Goal: Transaction & Acquisition: Download file/media

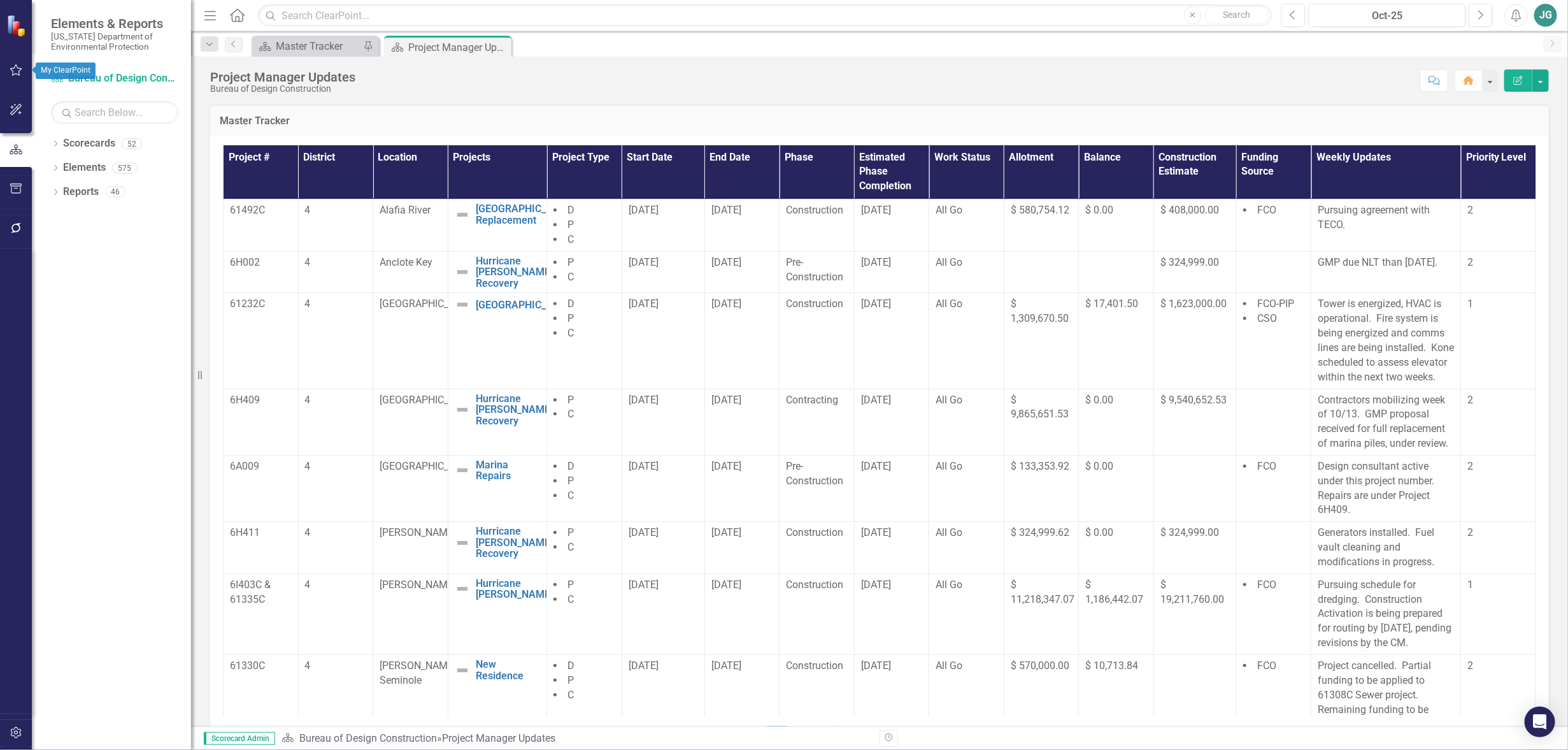
click at [20, 74] on icon "button" at bounding box center [16, 70] width 14 height 10
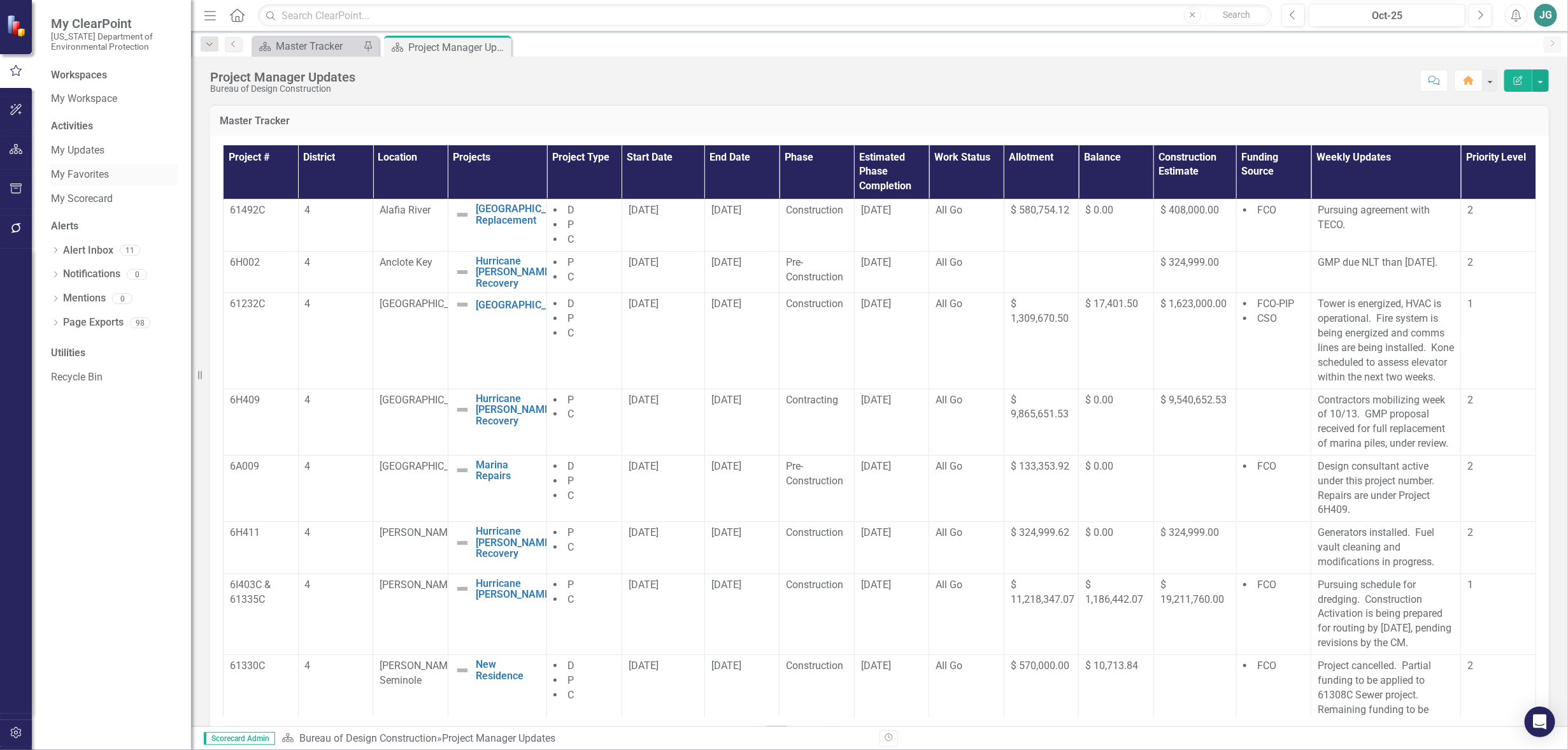
click at [73, 169] on link "My Favorites" at bounding box center [114, 175] width 127 height 15
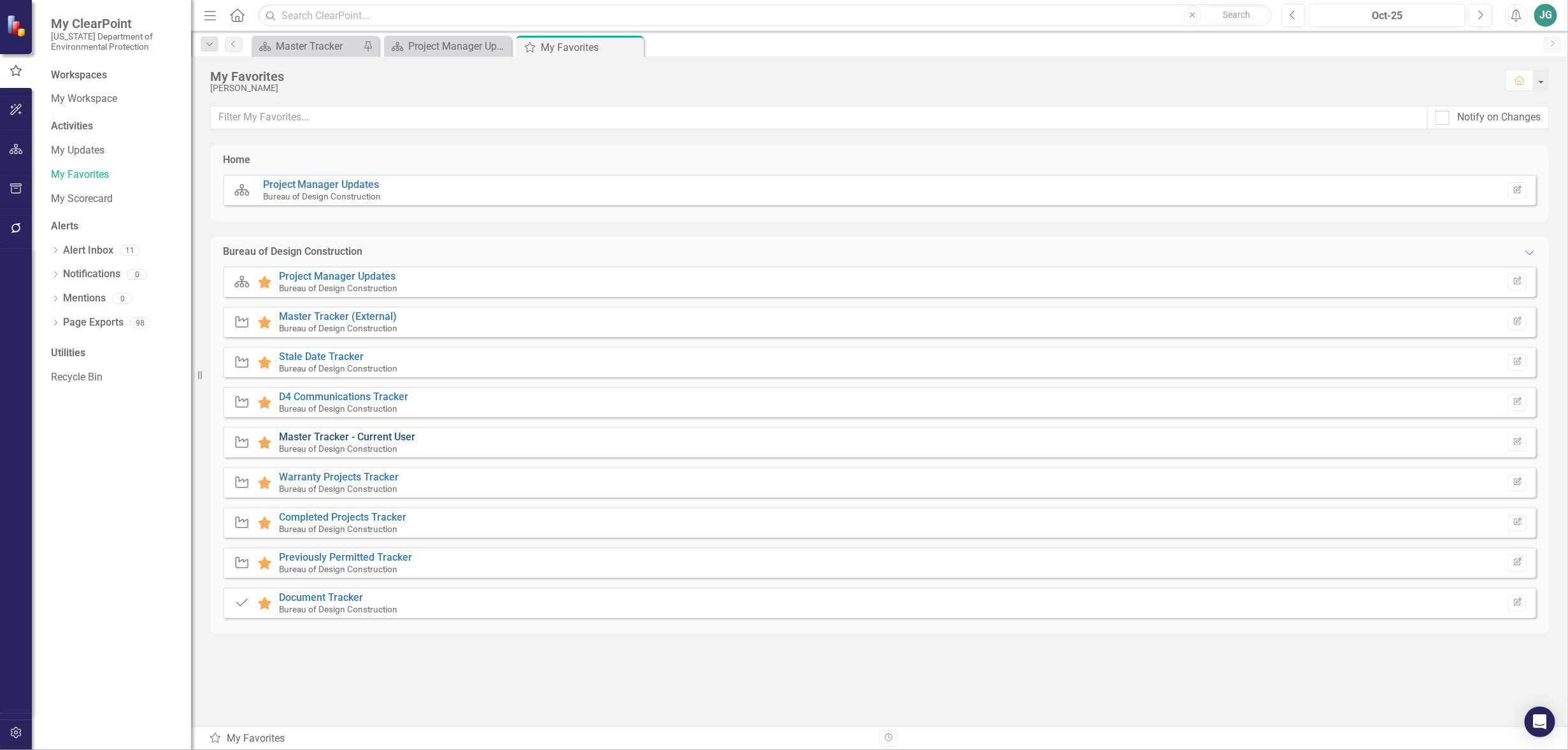
click at [395, 434] on link "Master Tracker - Current User" at bounding box center [347, 436] width 136 height 12
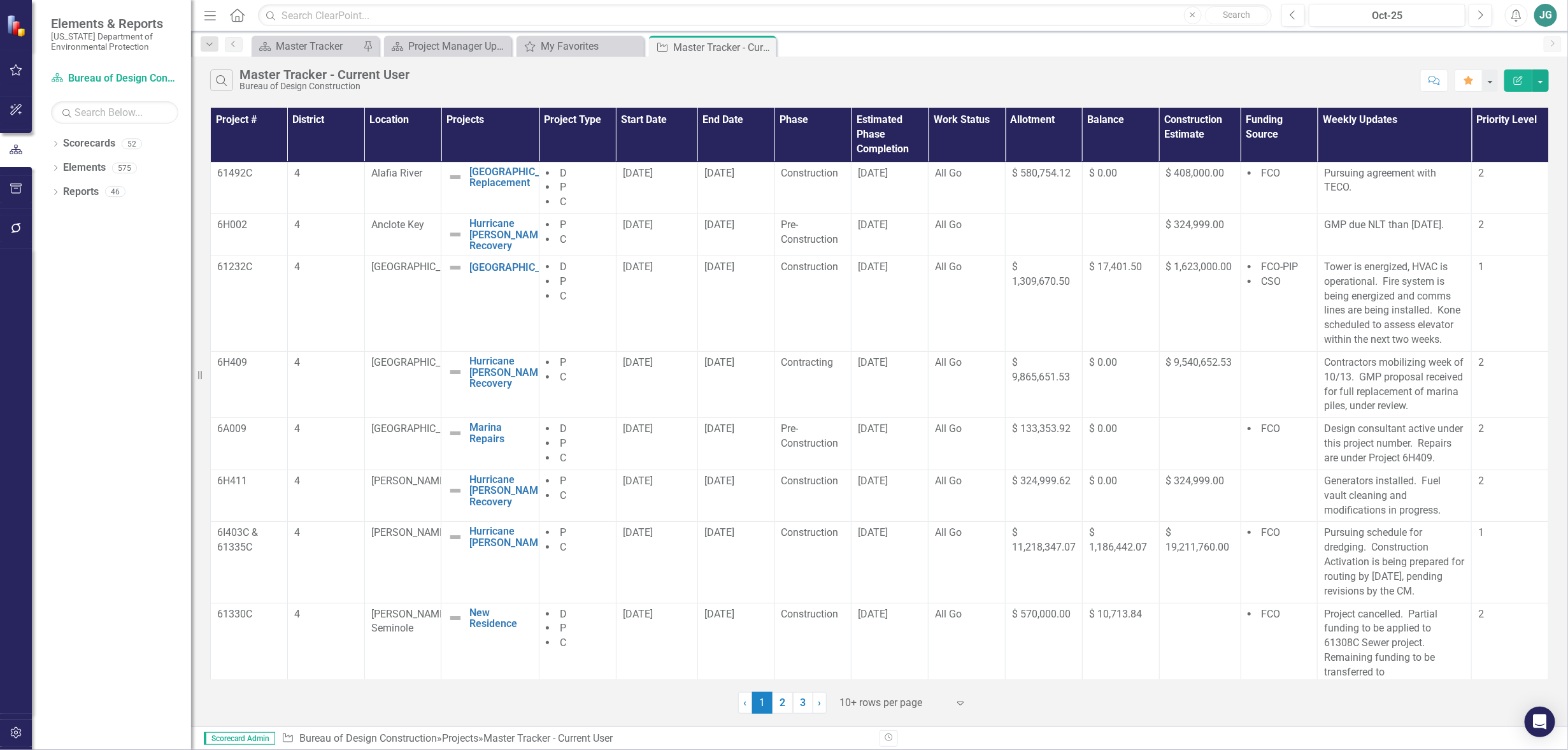
click at [879, 699] on div at bounding box center [894, 702] width 108 height 17
click at [876, 672] on div "Display All Rows" at bounding box center [904, 681] width 140 height 21
click at [18, 76] on button "button" at bounding box center [16, 70] width 29 height 27
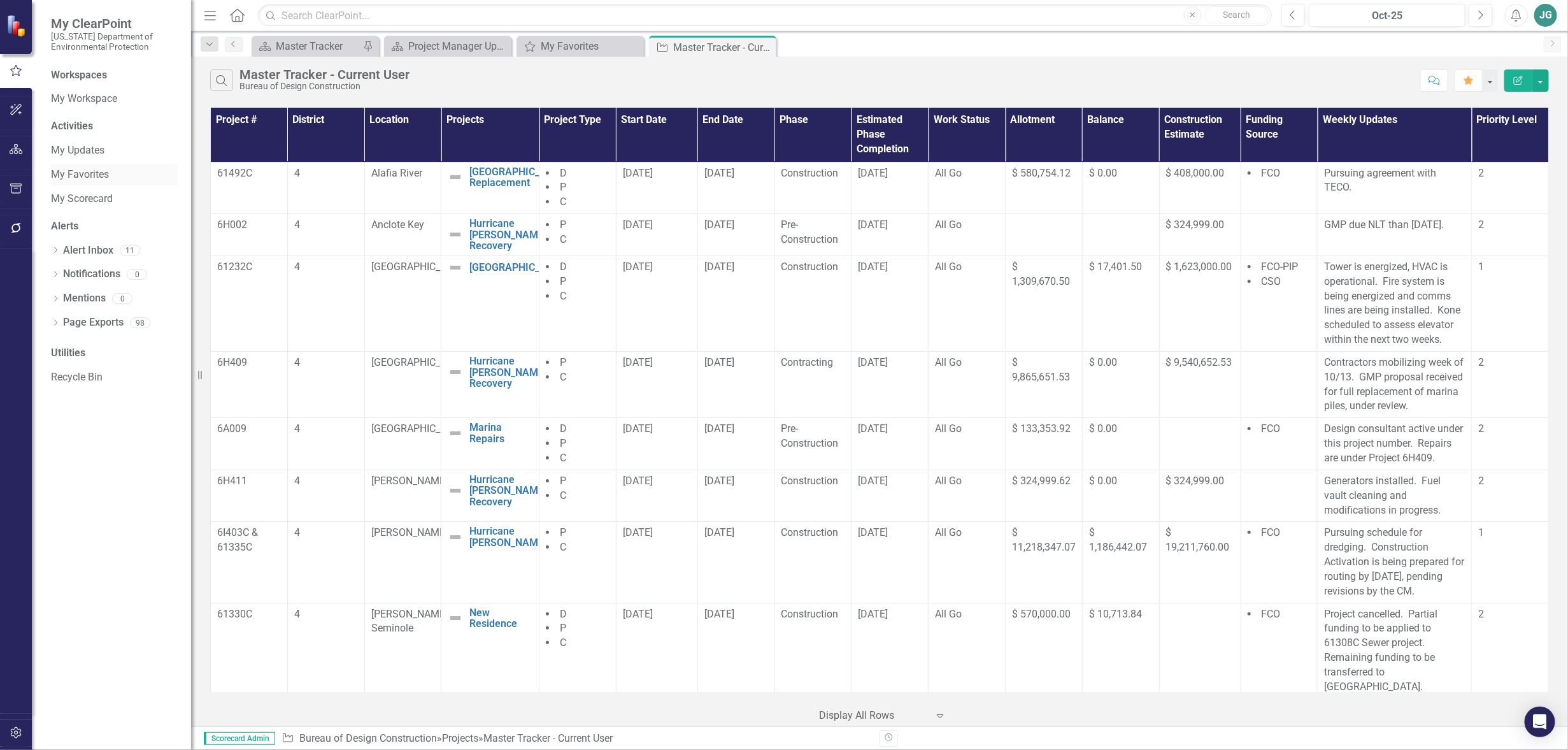
click at [73, 169] on link "My Favorites" at bounding box center [114, 175] width 127 height 15
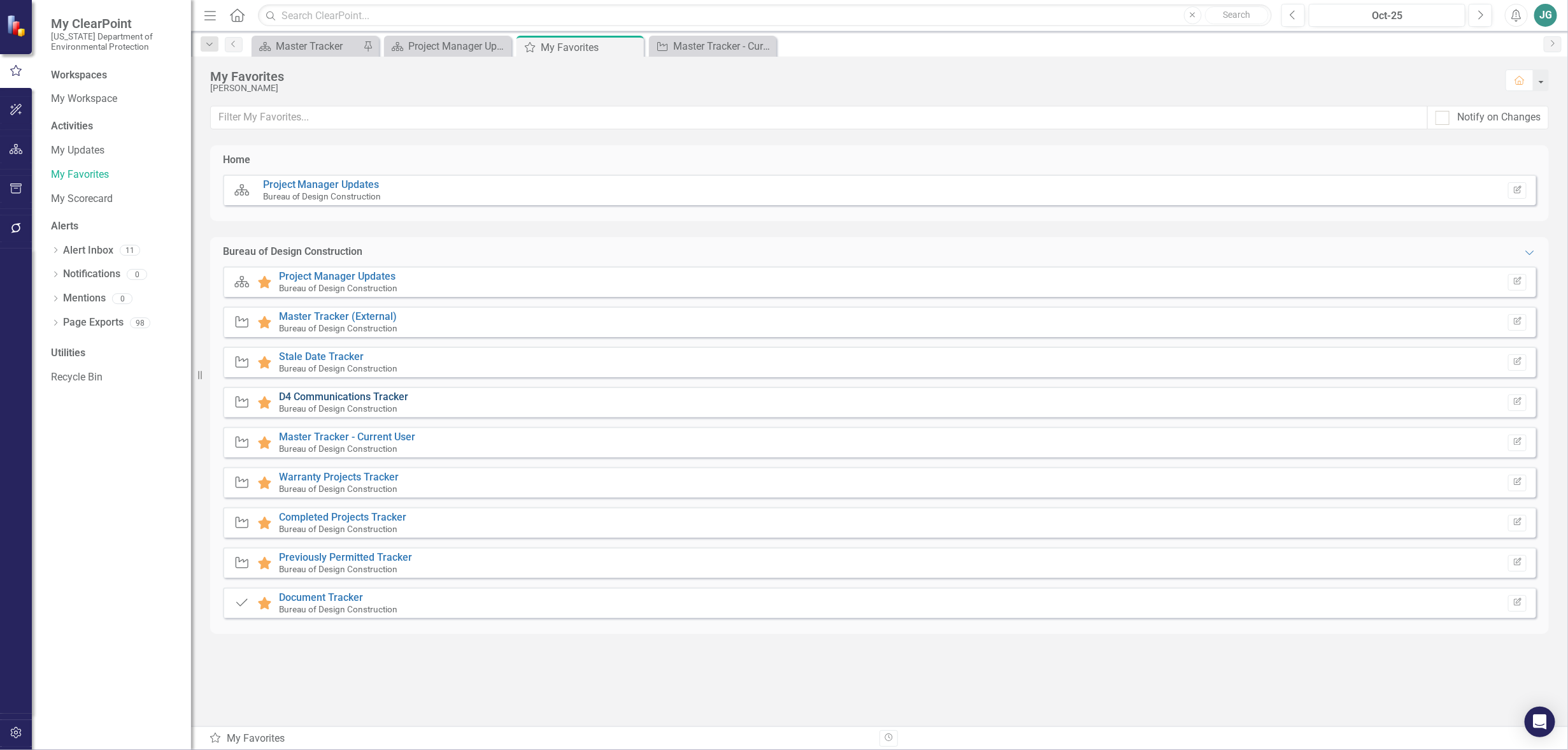
click at [312, 396] on link "D4 Communications Tracker" at bounding box center [343, 396] width 129 height 12
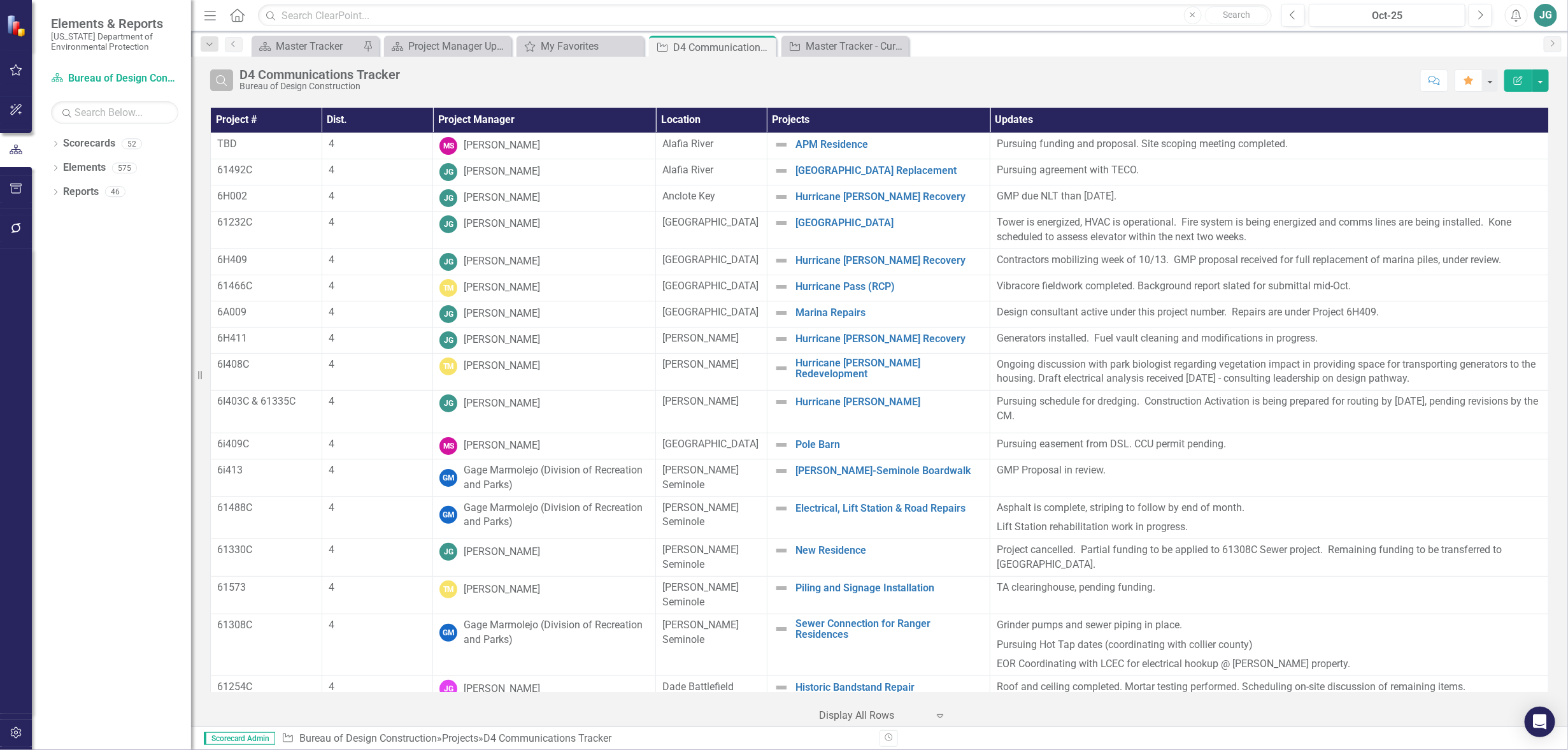
click at [223, 81] on icon "Search" at bounding box center [221, 80] width 14 height 11
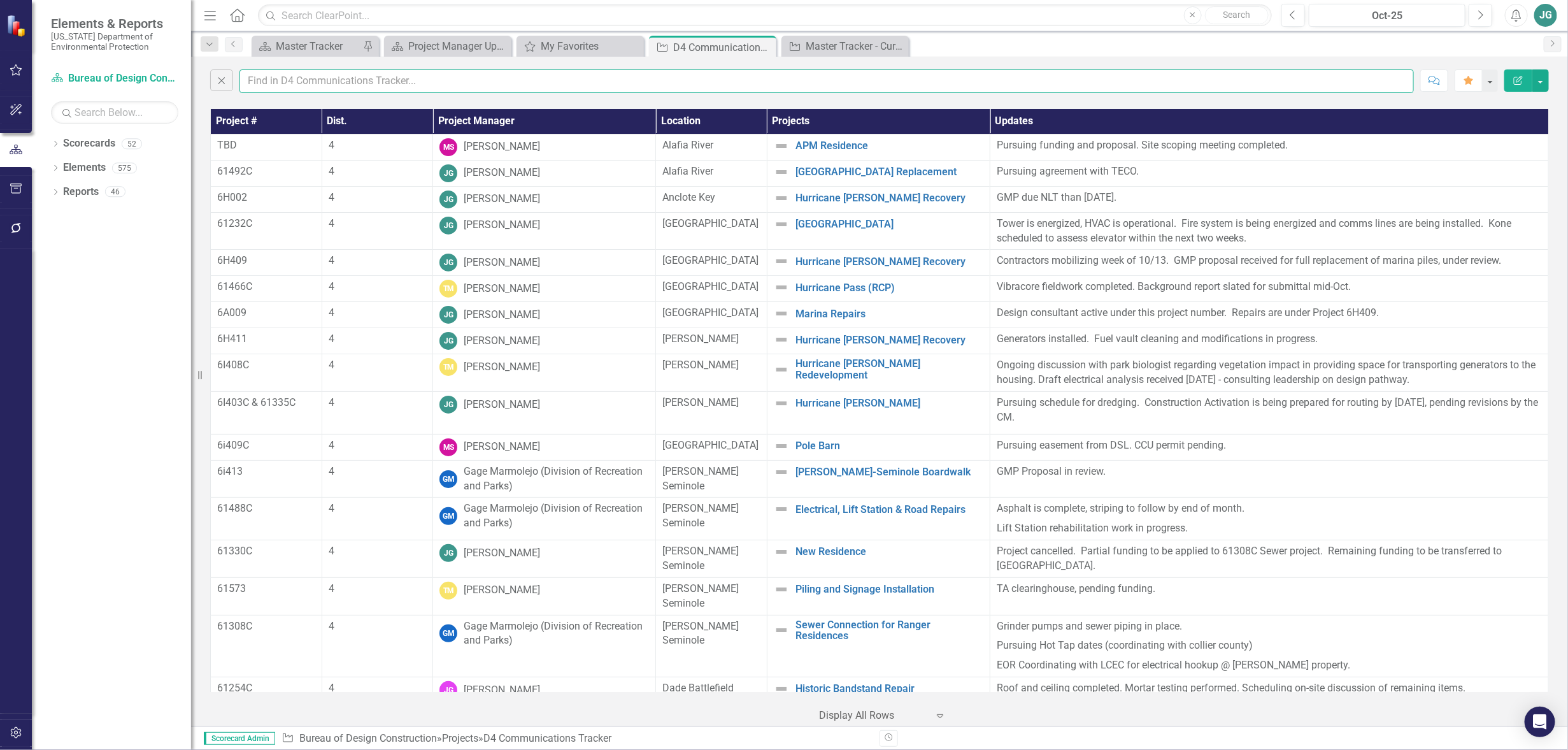
click at [313, 79] on input "text" at bounding box center [826, 81] width 1175 height 23
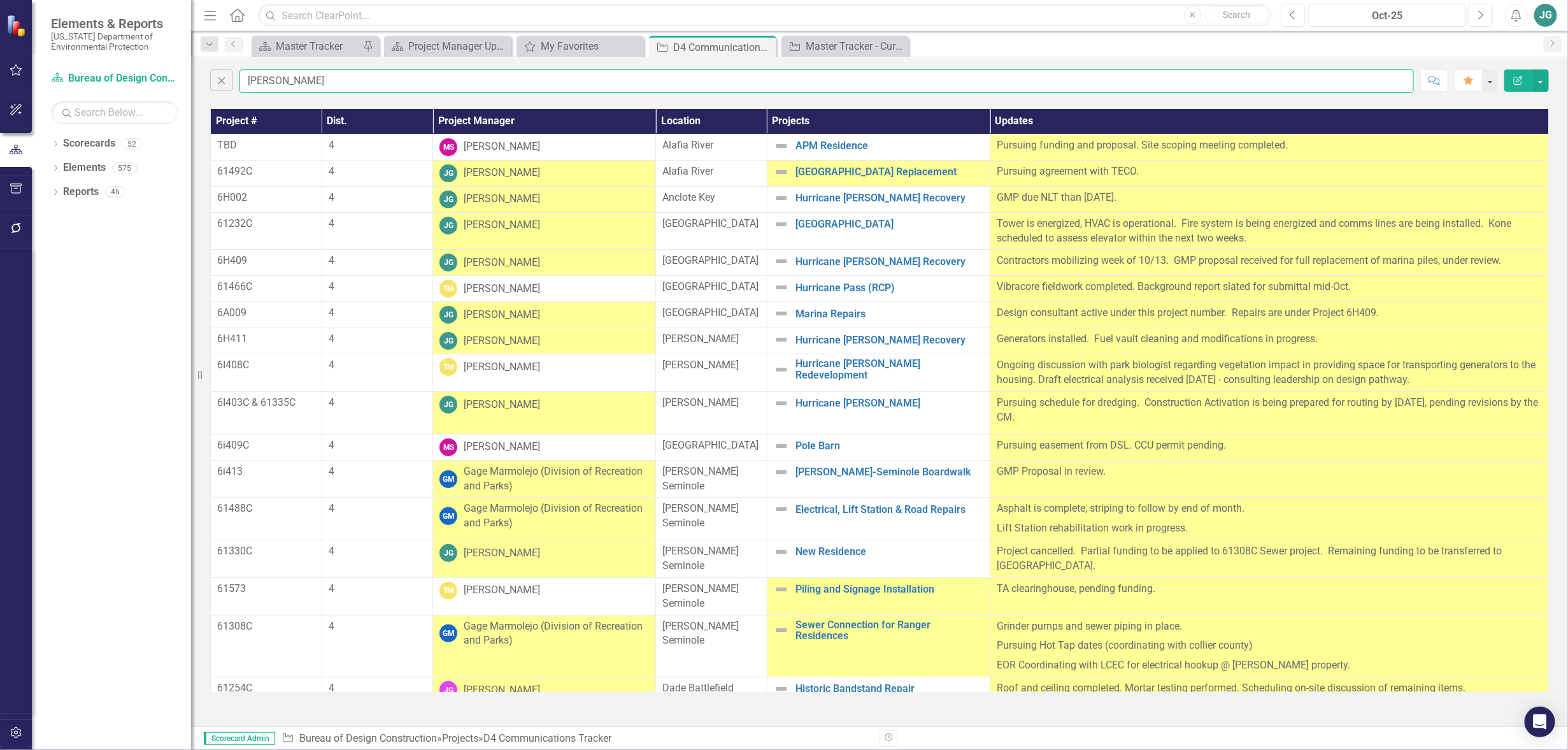
type input "[PERSON_NAME]"
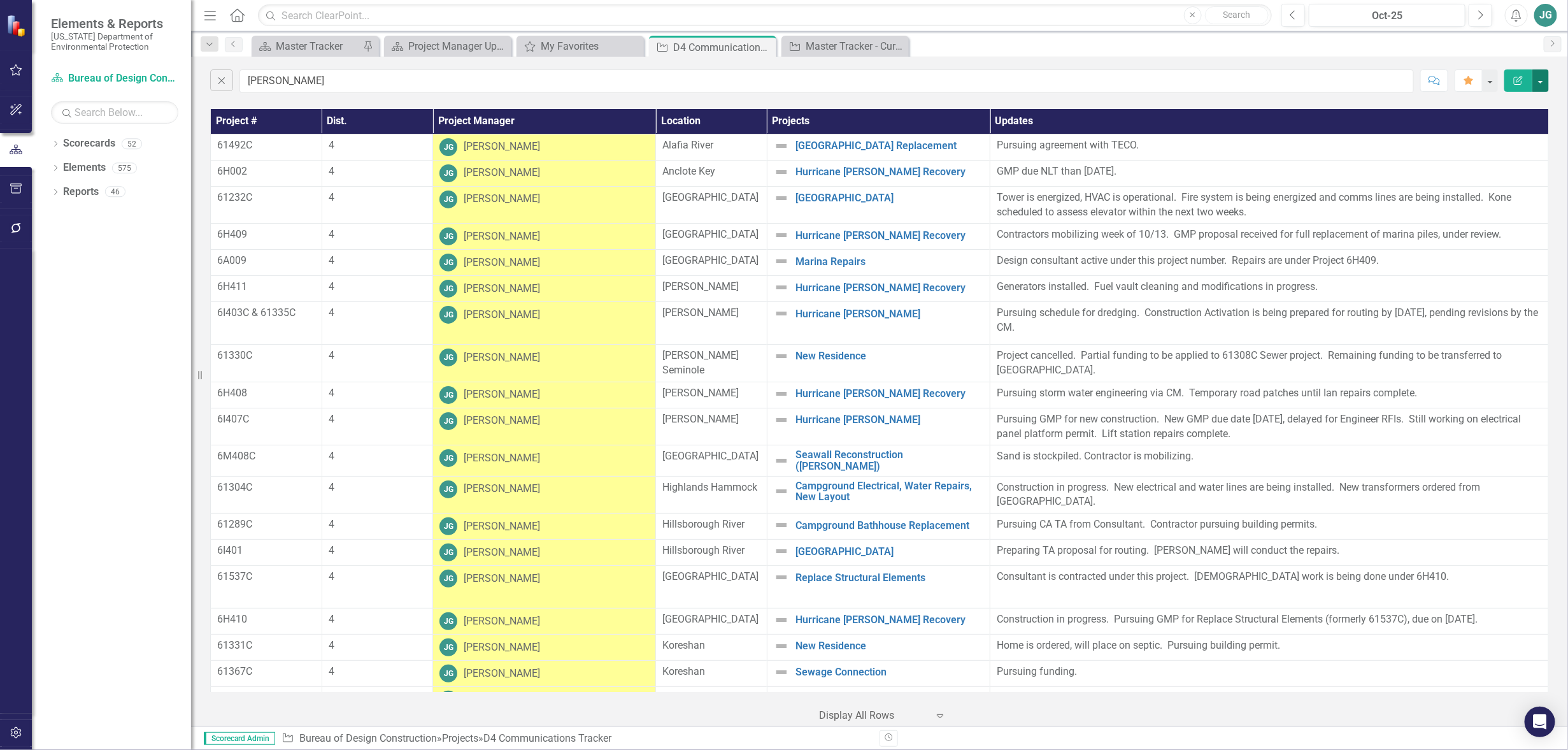
click at [1539, 83] on button "button" at bounding box center [1541, 81] width 17 height 23
click at [1493, 105] on link "Edit Report Edit Report" at bounding box center [1498, 104] width 101 height 23
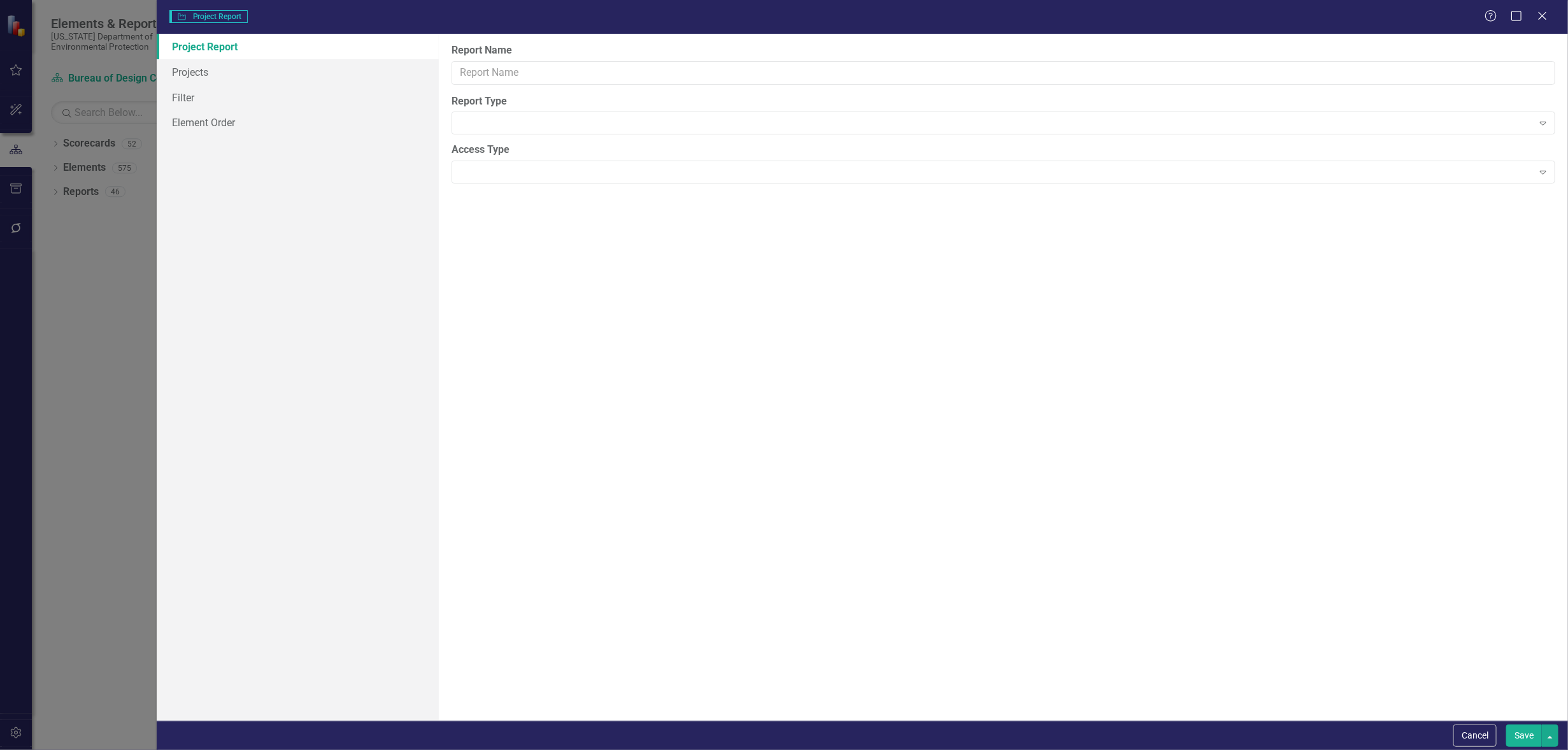
type input "D4 Communications Tracker"
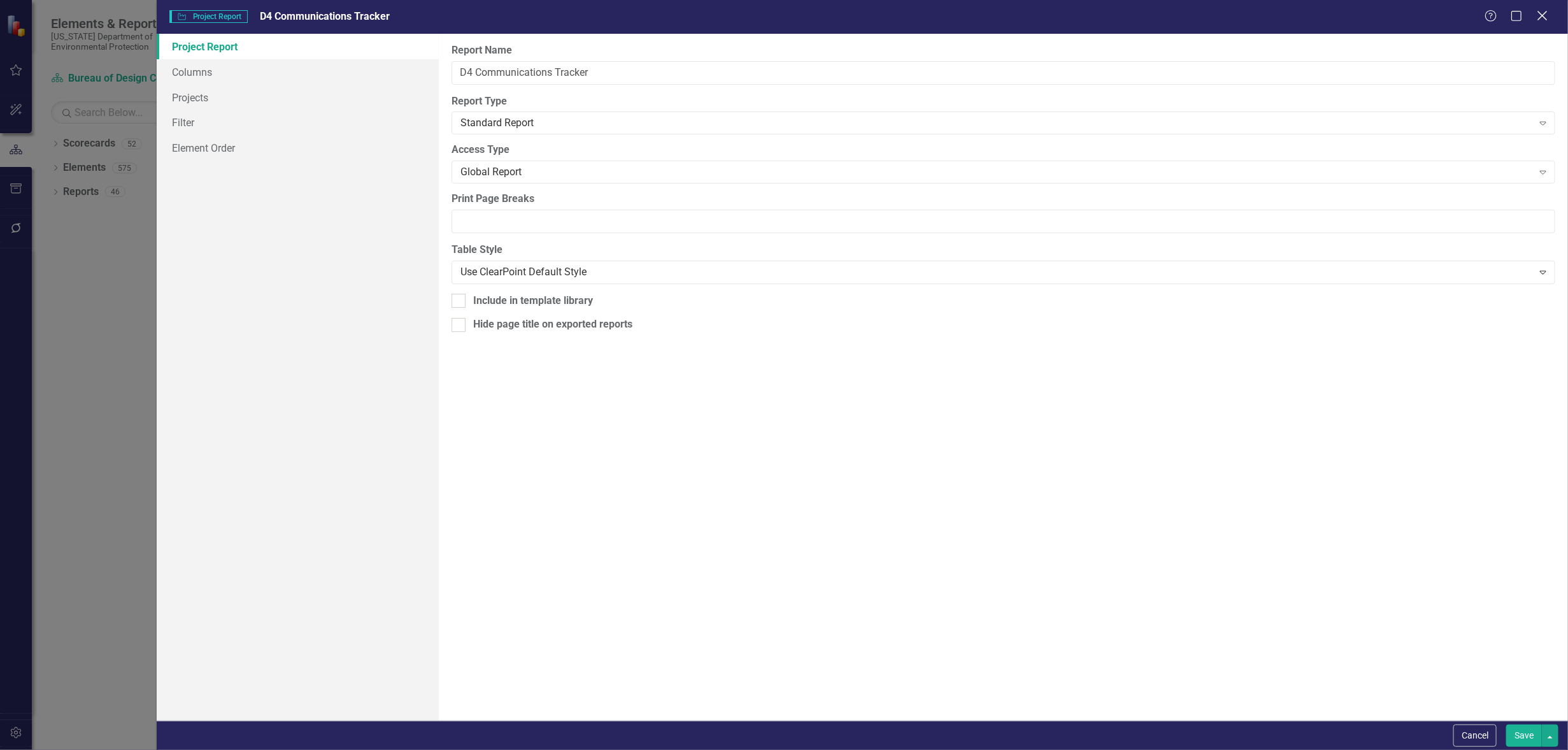
click at [1546, 14] on icon "Close" at bounding box center [1542, 15] width 16 height 12
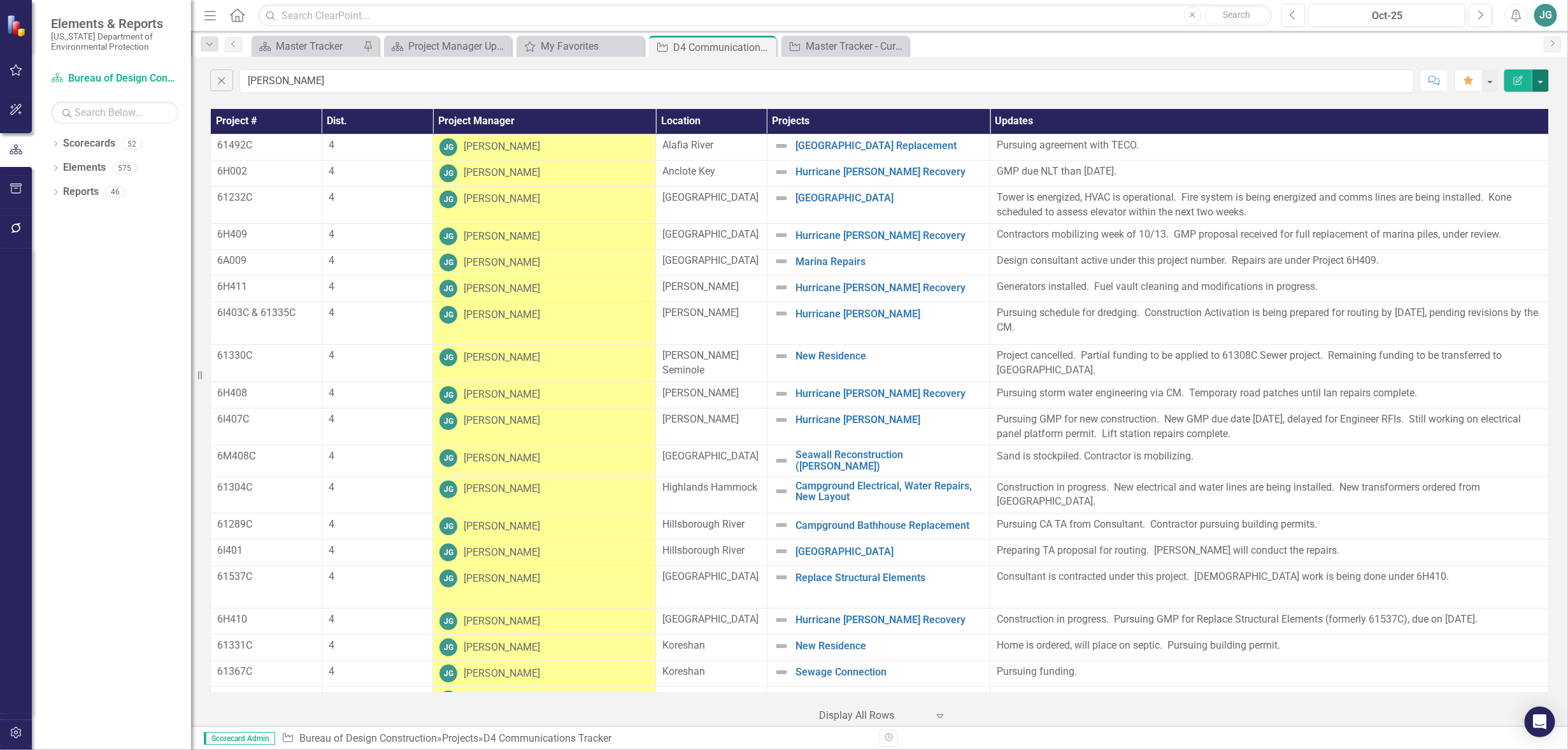
click at [1541, 77] on button "button" at bounding box center [1541, 81] width 17 height 23
click at [1495, 154] on link "Excel Export to Excel" at bounding box center [1498, 152] width 101 height 23
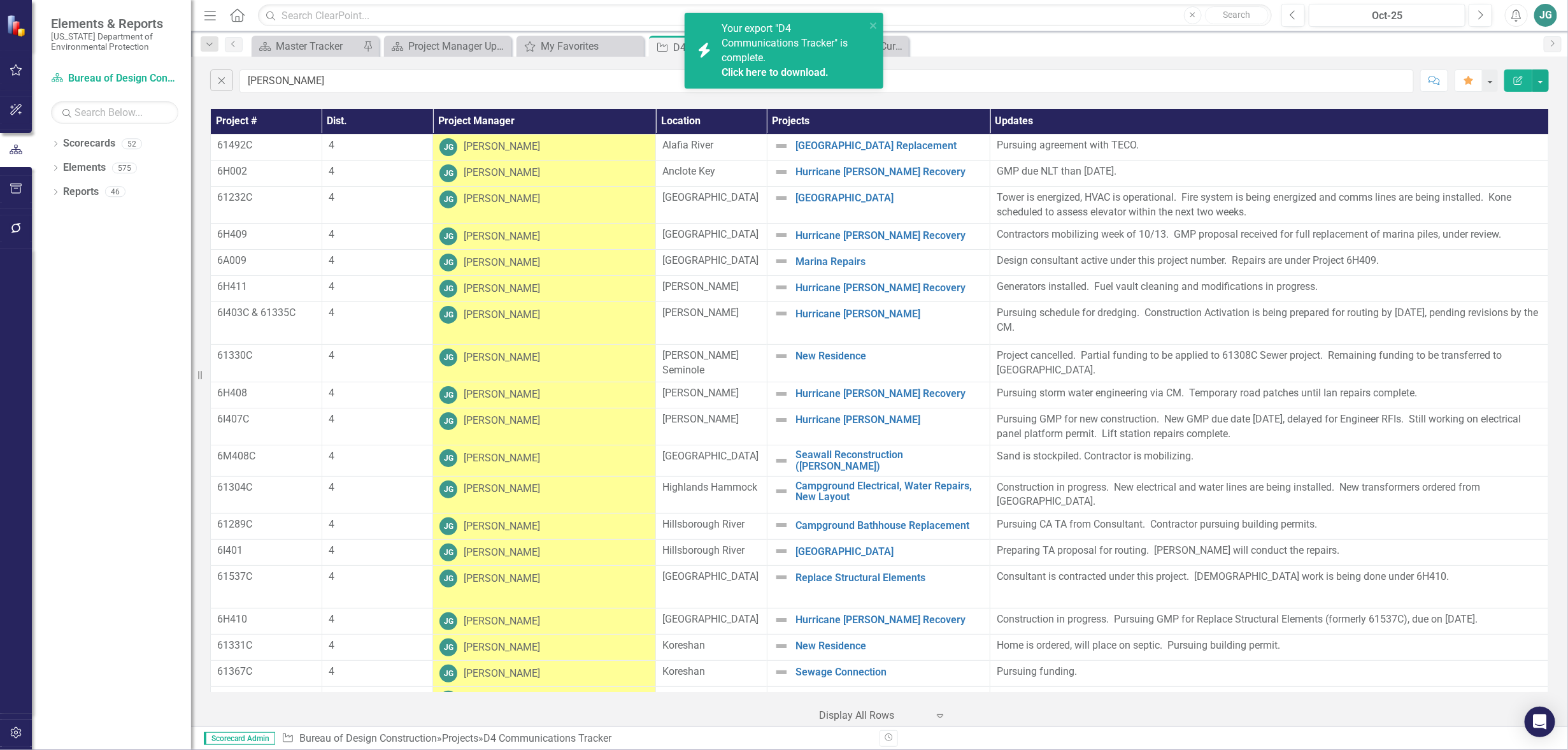
click at [753, 33] on span "Your export "D4 Communications Tracker" is complete. Click here to download." at bounding box center [792, 51] width 141 height 57
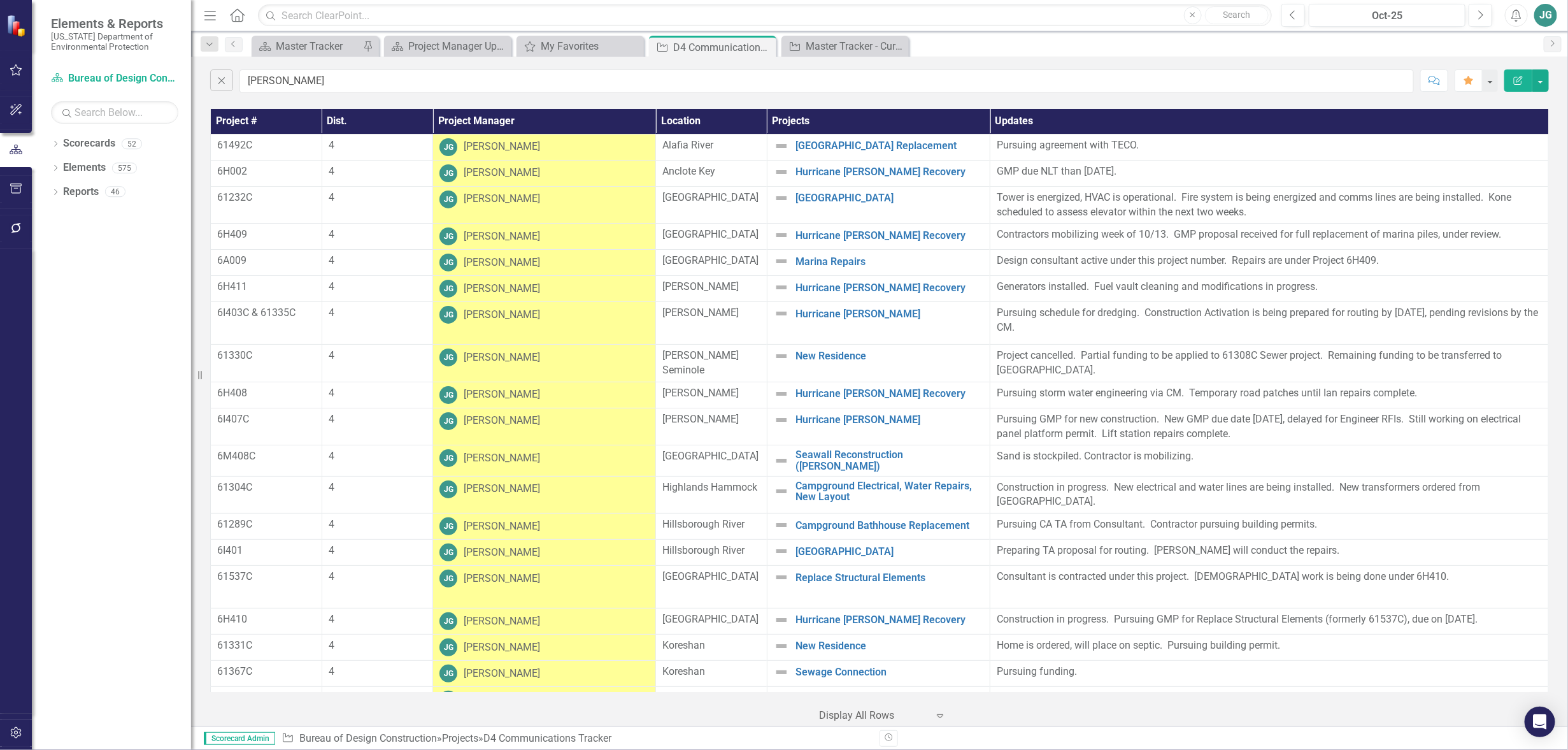
click at [1514, 19] on icon "button" at bounding box center [1516, 15] width 10 height 13
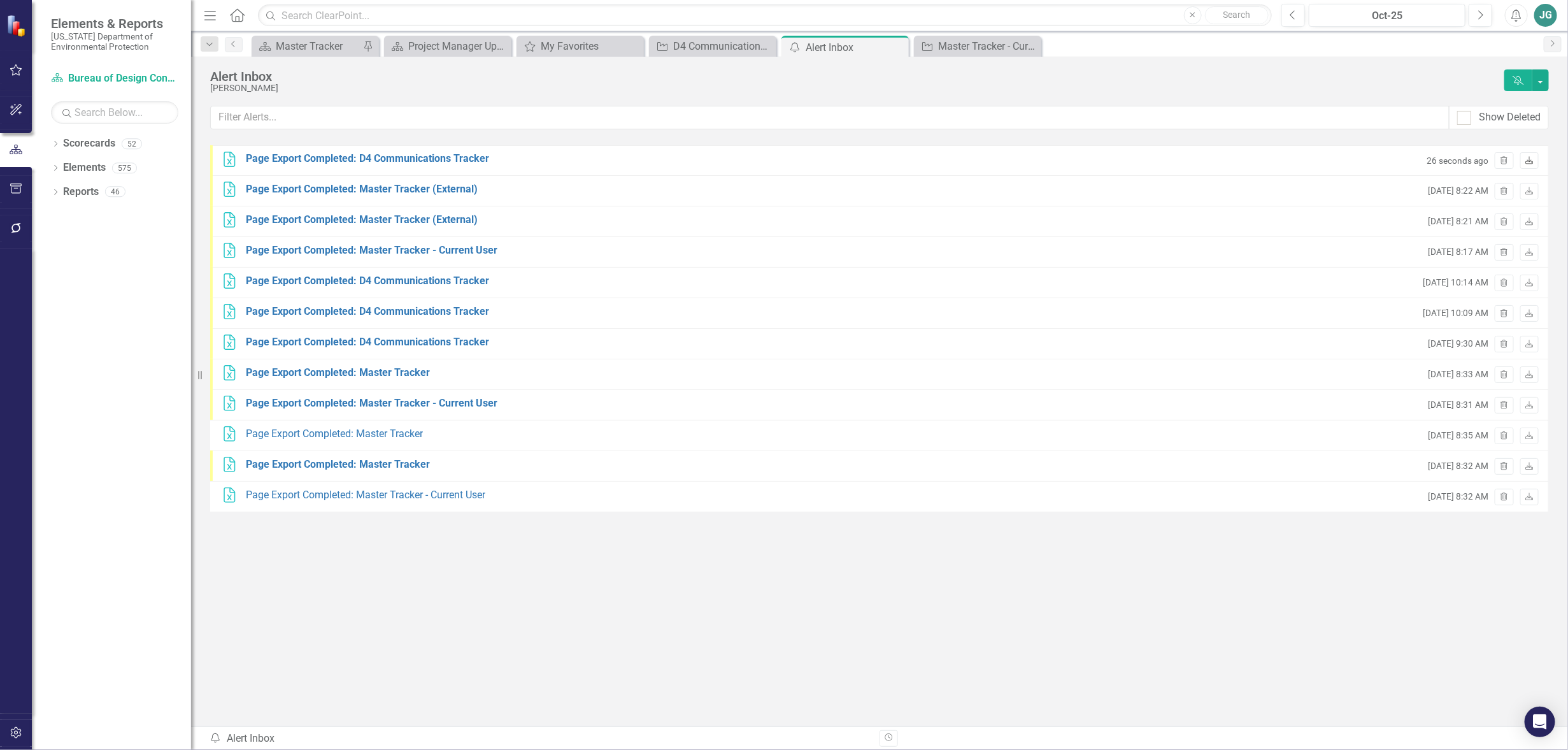
click at [1531, 157] on icon "Download" at bounding box center [1529, 160] width 10 height 7
